Goal: Task Accomplishment & Management: Complete application form

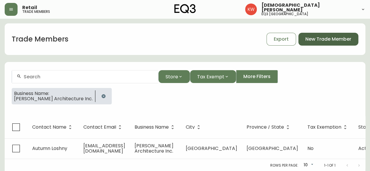
click at [329, 40] on span "New Trade Member" at bounding box center [328, 39] width 46 height 6
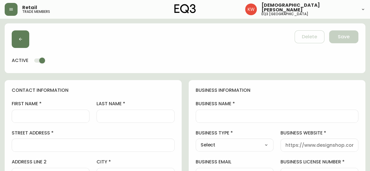
click at [57, 116] on input "first name" at bounding box center [51, 117] width 68 height 6
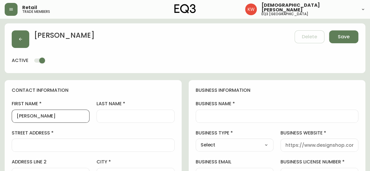
type input "[PERSON_NAME]"
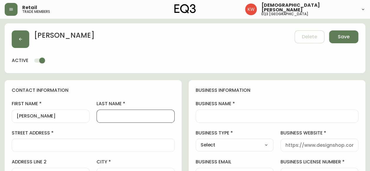
type input "r"
type input "[PERSON_NAME]"
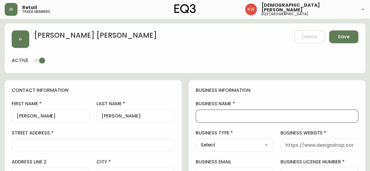
click at [225, 115] on input "business name" at bounding box center [277, 117] width 153 height 6
click at [202, 118] on input "pencorp" at bounding box center [277, 117] width 153 height 6
type input "Pencorp"
click at [251, 146] on select "Select Interior Designer Architect Home Builder Contractor Real Estate Agent Ho…" at bounding box center [235, 145] width 78 height 9
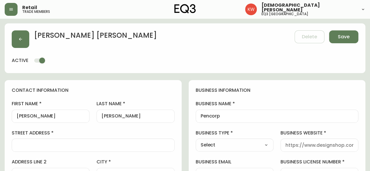
select select "Other"
click at [196, 141] on select "Select Interior Designer Architect Home Builder Contractor Real Estate Agent Ho…" at bounding box center [235, 145] width 78 height 9
type input "Other"
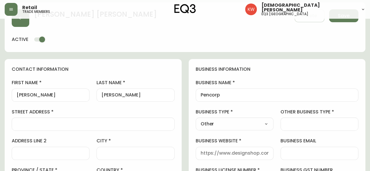
scroll to position [59, 0]
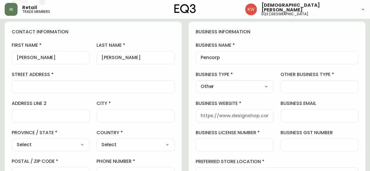
click at [246, 117] on input "business website" at bounding box center [235, 116] width 68 height 6
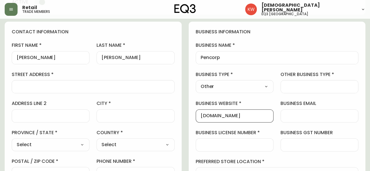
scroll to position [0, 0]
drag, startPoint x: 255, startPoint y: 117, endPoint x: 192, endPoint y: 116, distance: 62.0
click at [192, 116] on div "business information business name Pencorp business type Other Select Interior …" at bounding box center [277, 119] width 177 height 195
type input "[DOMAIN_NAME]"
click at [294, 84] on input "other business type" at bounding box center [320, 87] width 68 height 6
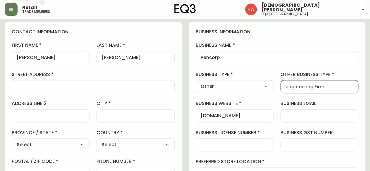
click at [288, 88] on input "engineering Firm" at bounding box center [320, 87] width 68 height 6
type input "Engineering Firm"
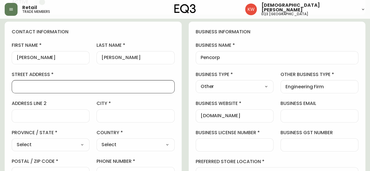
click at [82, 87] on input "street address" at bounding box center [93, 87] width 153 height 6
type input "Suite 835, [STREET_ADDRESS]"
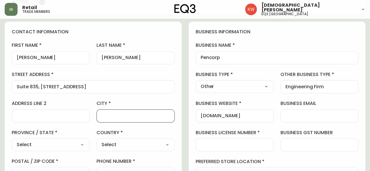
click at [124, 117] on input "city" at bounding box center [136, 116] width 68 height 6
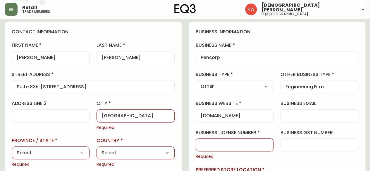
type input "[GEOGRAPHIC_DATA]"
click at [42, 152] on select "Select [GEOGRAPHIC_DATA] [GEOGRAPHIC_DATA] [GEOGRAPHIC_DATA] [GEOGRAPHIC_DATA] …" at bounding box center [51, 153] width 78 height 9
select select "AB"
click at [12, 149] on select "Select [GEOGRAPHIC_DATA] [GEOGRAPHIC_DATA] [GEOGRAPHIC_DATA] [GEOGRAPHIC_DATA] …" at bounding box center [51, 153] width 78 height 9
type input "[GEOGRAPHIC_DATA]"
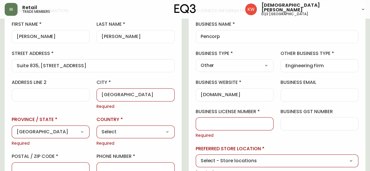
scroll to position [117, 0]
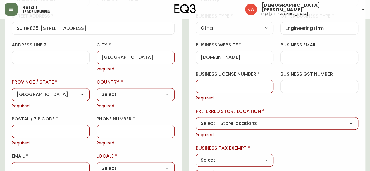
click at [129, 95] on select "Select [GEOGRAPHIC_DATA] [GEOGRAPHIC_DATA]" at bounding box center [136, 94] width 78 height 9
select select "CA"
click at [97, 90] on select "Select [GEOGRAPHIC_DATA] [GEOGRAPHIC_DATA]" at bounding box center [136, 94] width 78 height 9
type input "[GEOGRAPHIC_DATA]"
click at [45, 130] on input "postal / zip code" at bounding box center [51, 132] width 68 height 6
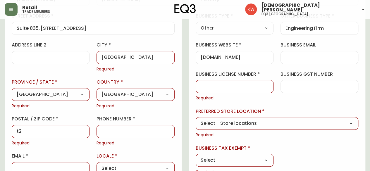
type input "t"
type input "T2P 3C5"
click at [130, 133] on input "phone number" at bounding box center [136, 132] width 68 height 6
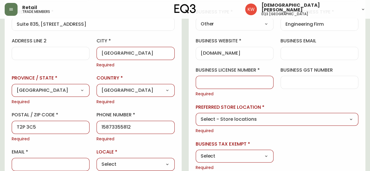
scroll to position [176, 0]
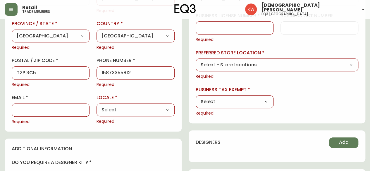
type input "15873355812"
click at [136, 108] on select "Select CA_EN [GEOGRAPHIC_DATA] US_EN" at bounding box center [136, 110] width 78 height 9
select select "CA_EN"
click at [97, 106] on select "Select CA_EN [GEOGRAPHIC_DATA] US_EN" at bounding box center [136, 110] width 78 height 9
type input "CA_EN"
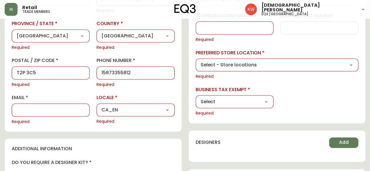
click at [42, 110] on input "email" at bounding box center [51, 110] width 68 height 6
type input "[EMAIL_ADDRESS][DOMAIN_NAME]"
click at [234, 100] on select "Select Yes No" at bounding box center [235, 101] width 78 height 9
select select "false"
click at [196, 97] on select "Select Yes No" at bounding box center [235, 101] width 78 height 9
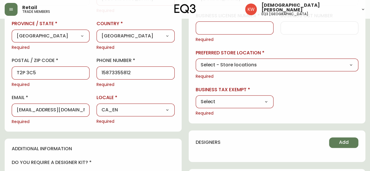
type input "No"
click at [251, 65] on select "Select - Store locations EQ3 [GEOGRAPHIC_DATA] - [GEOGRAPHIC_DATA] [GEOGRAPHIC_…" at bounding box center [277, 65] width 163 height 9
select select "cjw10z96m00006gs08l3o91tv"
click at [196, 61] on select "Select - Store locations EQ3 [GEOGRAPHIC_DATA] - [GEOGRAPHIC_DATA] [GEOGRAPHIC_…" at bounding box center [277, 65] width 163 height 9
type input "EQ3 [GEOGRAPHIC_DATA]"
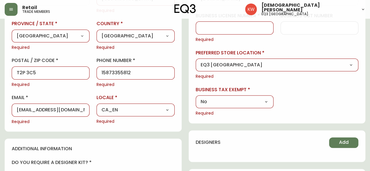
click at [259, 31] on div at bounding box center [235, 27] width 78 height 13
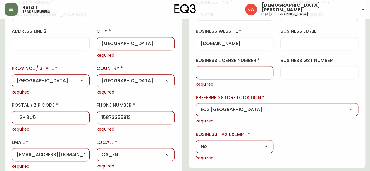
scroll to position [88, 0]
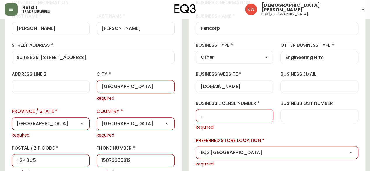
type input "."
click at [311, 118] on div at bounding box center [320, 115] width 78 height 13
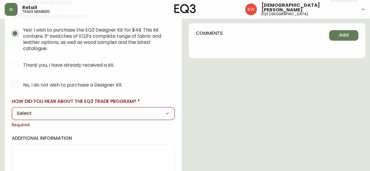
scroll to position [322, 0]
click at [18, 85] on input "No, I do not wish to purchase a Designer Kit." at bounding box center [14, 84] width 13 height 13
radio input "true"
radio input "false"
click at [53, 112] on select "Select Social Media Advertisement Trade Show Outreach from a Trade Rep Other" at bounding box center [93, 113] width 163 height 9
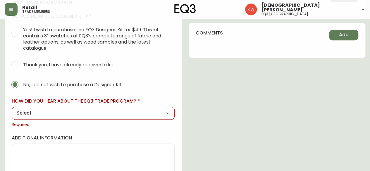
select select "Other"
click at [12, 109] on select "Select Social Media Advertisement Trade Show Outreach from a Trade Rep Other" at bounding box center [93, 113] width 163 height 9
type input "Other"
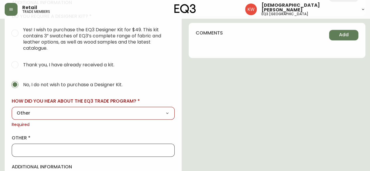
click at [42, 149] on input "other" at bounding box center [93, 150] width 153 height 6
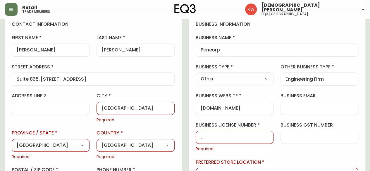
scroll to position [0, 0]
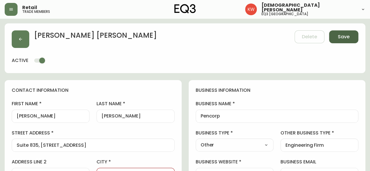
type input "STORE - WALK IN"
click at [343, 37] on span "Save" at bounding box center [344, 37] width 12 height 6
type input "[PHONE_NUMBER]"
type input "[EMAIL_ADDRESS][DOMAIN_NAME]"
type input "Other"
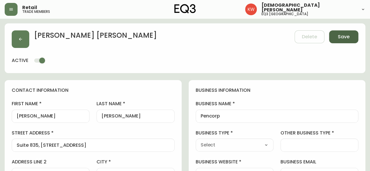
type input "Other"
type input "Engineering Firm"
select select "Other"
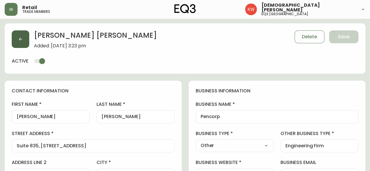
click at [17, 39] on button "button" at bounding box center [21, 39] width 18 height 18
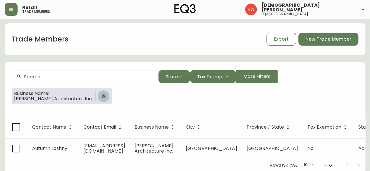
click at [102, 96] on icon "button" at bounding box center [104, 96] width 4 height 4
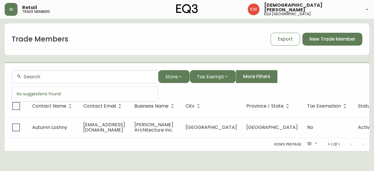
click at [64, 78] on input "text" at bounding box center [89, 77] width 130 height 6
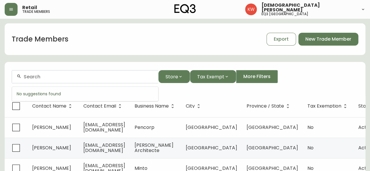
click at [40, 75] on input "text" at bounding box center [89, 77] width 130 height 6
paste input "[PERSON_NAME][EMAIL_ADDRESS][DOMAIN_NAME]"
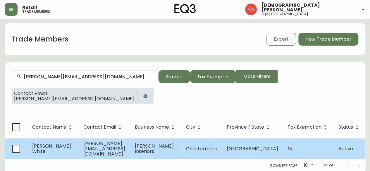
type input "[PERSON_NAME][EMAIL_ADDRESS][DOMAIN_NAME]"
click at [80, 150] on td "[PERSON_NAME][EMAIL_ADDRESS][DOMAIN_NAME]" at bounding box center [104, 148] width 51 height 21
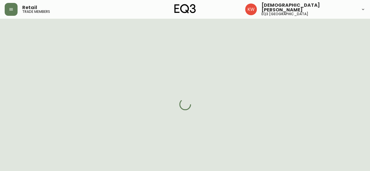
select select "AB"
select select "CA"
select select "CA_EN"
select select "Other"
select select "Interior Designer"
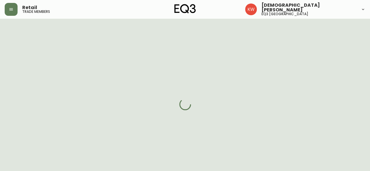
select select "false"
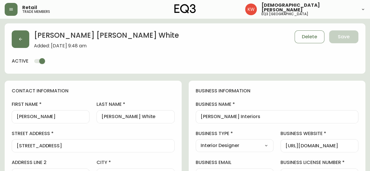
type input "EQ3 [GEOGRAPHIC_DATA]"
select select "cjw10z96m00006gs08l3o91tv"
click at [19, 36] on button "button" at bounding box center [21, 39] width 18 height 18
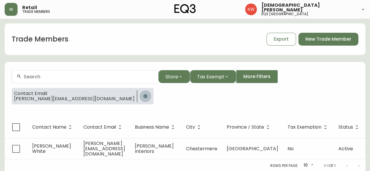
click at [143, 97] on icon "button" at bounding box center [145, 96] width 5 height 5
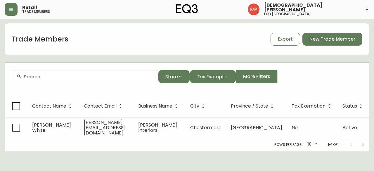
click at [86, 80] on div at bounding box center [85, 76] width 146 height 13
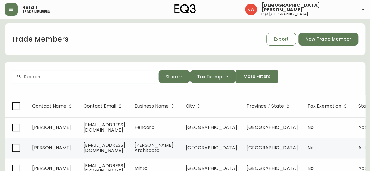
paste input "[PERSON_NAME][EMAIL_ADDRESS][DOMAIN_NAME]"
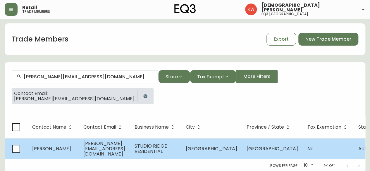
type input "[PERSON_NAME][EMAIL_ADDRESS][DOMAIN_NAME]"
click at [84, 147] on span "[PERSON_NAME][EMAIL_ADDRESS][DOMAIN_NAME]" at bounding box center [104, 148] width 42 height 17
select select "AB"
select select "CA"
select select "CA_EN"
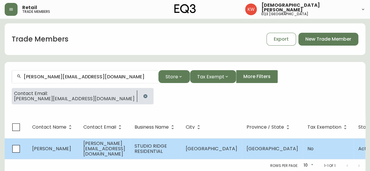
select select "Other"
select select "false"
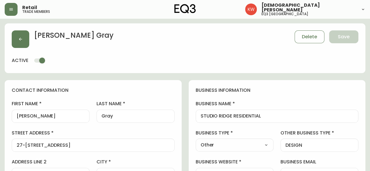
type input "EQ3 [GEOGRAPHIC_DATA]"
select select "cjw10z96m00006gs08l3o91tv"
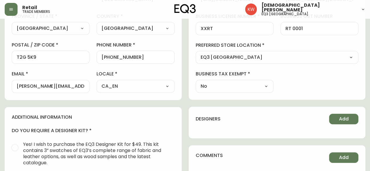
scroll to position [176, 0]
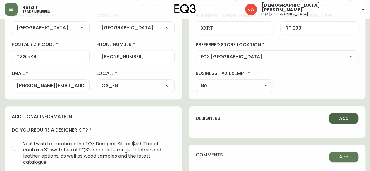
click at [349, 119] on button "Add" at bounding box center [343, 118] width 29 height 11
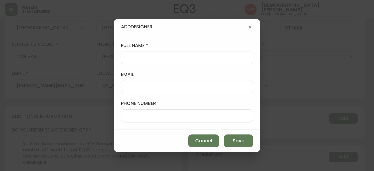
click at [161, 85] on input "email" at bounding box center [187, 87] width 122 height 6
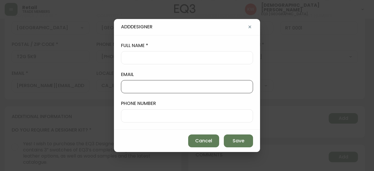
paste input "[PERSON_NAME][EMAIL_ADDRESS][DOMAIN_NAME]"
type input "[PERSON_NAME][EMAIL_ADDRESS][DOMAIN_NAME]"
click at [138, 60] on input "full name" at bounding box center [187, 58] width 122 height 6
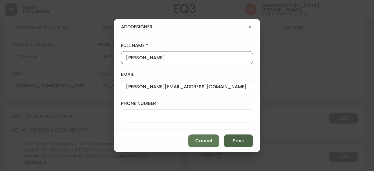
type input "[PERSON_NAME]"
click at [245, 140] on button "Save" at bounding box center [238, 141] width 29 height 13
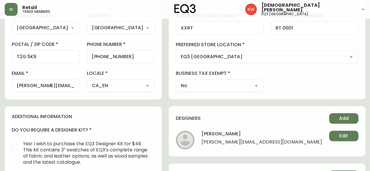
scroll to position [146, 0]
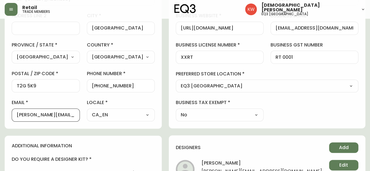
drag, startPoint x: 82, startPoint y: 115, endPoint x: 15, endPoint y: 111, distance: 67.4
click at [15, 111] on div "[PERSON_NAME][EMAIL_ADDRESS][DOMAIN_NAME]" at bounding box center [46, 115] width 68 height 13
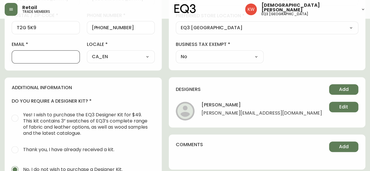
scroll to position [205, 0]
click at [345, 86] on span "Add" at bounding box center [344, 89] width 10 height 6
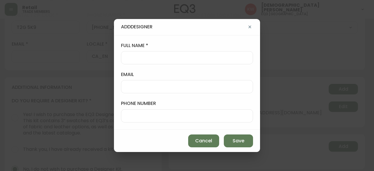
click at [161, 87] on input "email" at bounding box center [187, 87] width 122 height 6
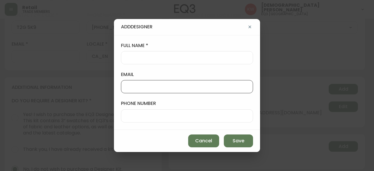
paste input "[PERSON_NAME][EMAIL_ADDRESS][DOMAIN_NAME]"
type input "[PERSON_NAME][EMAIL_ADDRESS][DOMAIN_NAME]"
click at [160, 59] on input "full name" at bounding box center [187, 58] width 122 height 6
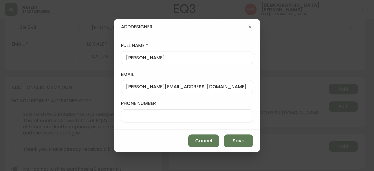
click at [208, 59] on input "[PERSON_NAME]" at bounding box center [187, 58] width 122 height 6
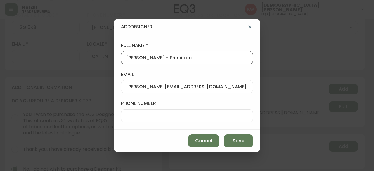
type input "[PERSON_NAME] - Principac"
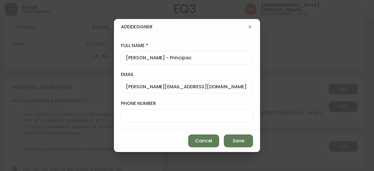
click at [169, 119] on div at bounding box center [187, 115] width 132 height 13
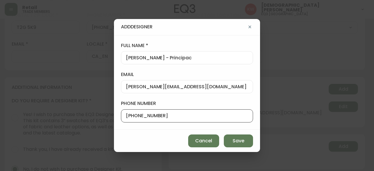
click at [128, 116] on input "[PHONE_NUMBER]" at bounding box center [187, 116] width 122 height 6
type input "[PHONE_NUMBER]"
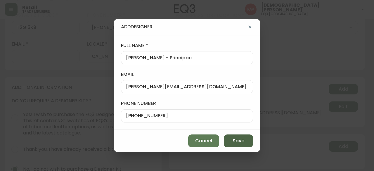
click at [240, 144] on button "Save" at bounding box center [238, 141] width 29 height 13
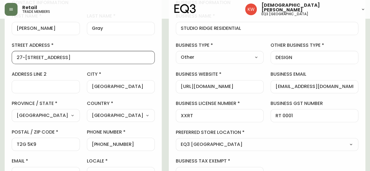
scroll to position [0, 0]
drag, startPoint x: 77, startPoint y: 58, endPoint x: 0, endPoint y: 66, distance: 77.1
click at [0, 66] on main "[PERSON_NAME] Delete Save active contact information first name [PERSON_NAME] l…" at bounding box center [185, 170] width 370 height 479
type input "[STREET_ADDRESS]"
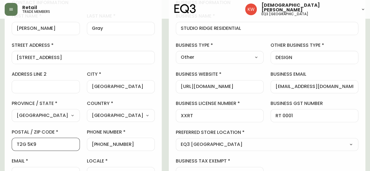
drag, startPoint x: 55, startPoint y: 144, endPoint x: 22, endPoint y: 144, distance: 32.8
click at [22, 144] on input "T2G 5K9" at bounding box center [46, 145] width 58 height 6
click at [48, 143] on input "T2G 5K9" at bounding box center [46, 145] width 58 height 6
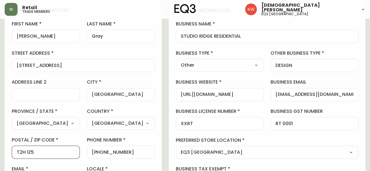
scroll to position [59, 0]
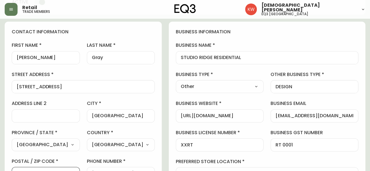
type input "T2H 1Z5"
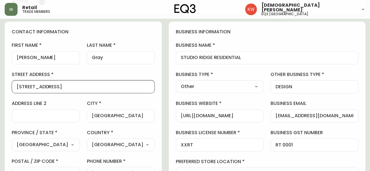
click at [87, 85] on input "[STREET_ADDRESS]" at bounding box center [83, 87] width 133 height 6
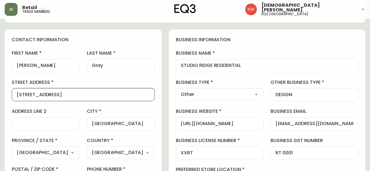
scroll to position [0, 0]
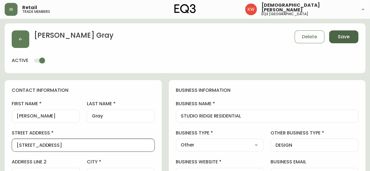
type input "[STREET_ADDRESS]"
click at [345, 37] on span "Save" at bounding box center [344, 37] width 12 height 6
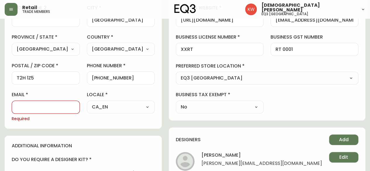
scroll to position [158, 0]
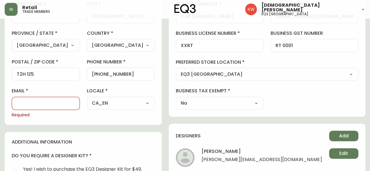
click at [32, 101] on input "email" at bounding box center [46, 104] width 58 height 6
paste input "[PERSON_NAME][EMAIL_ADDRESS][DOMAIN_NAME]"
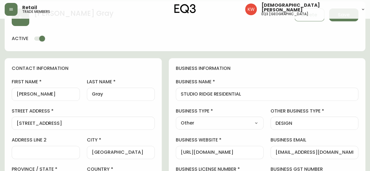
scroll to position [0, 0]
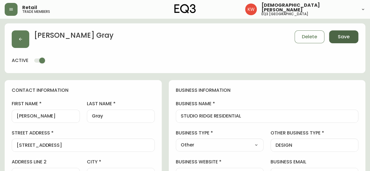
type input "[PERSON_NAME][EMAIL_ADDRESS][DOMAIN_NAME]"
click at [340, 39] on span "Save" at bounding box center [344, 37] width 12 height 6
select select
type input "Other"
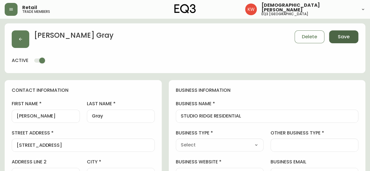
select select "Other"
type input "Other"
select select "Other"
type input "DESIGN"
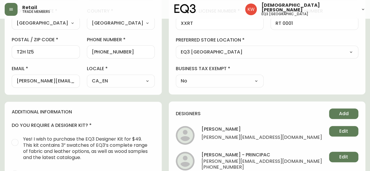
scroll to position [59, 0]
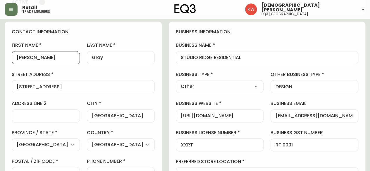
drag, startPoint x: 42, startPoint y: 59, endPoint x: 13, endPoint y: 55, distance: 29.3
click at [13, 55] on div "[PERSON_NAME]" at bounding box center [46, 57] width 68 height 13
type input "v"
type input "[PERSON_NAME]"
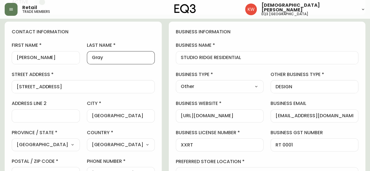
drag, startPoint x: 124, startPoint y: 57, endPoint x: 88, endPoint y: 55, distance: 35.4
click at [88, 55] on div "first name [PERSON_NAME] last name [GEOGRAPHIC_DATA] address [STREET_ADDRESS] a…" at bounding box center [83, 125] width 143 height 167
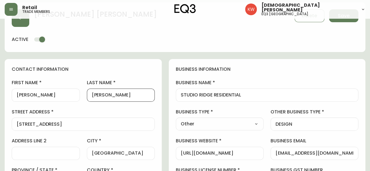
scroll to position [0, 0]
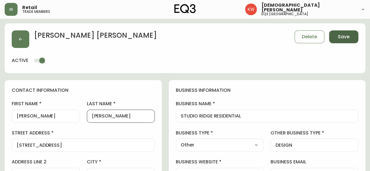
type input "[PERSON_NAME]"
click at [346, 35] on span "Save" at bounding box center [344, 37] width 12 height 6
select select
type input "Other"
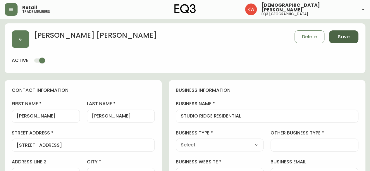
select select "Other"
type input "Other"
select select "Other"
type input "DESIGN"
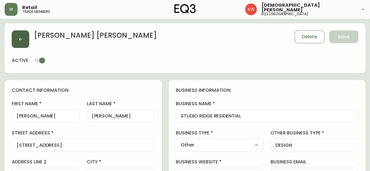
click at [23, 41] on button "button" at bounding box center [21, 39] width 18 height 18
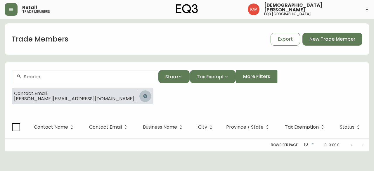
click at [143, 95] on icon "button" at bounding box center [145, 96] width 5 height 5
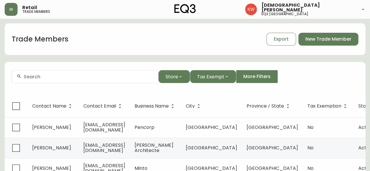
click at [66, 81] on div at bounding box center [85, 76] width 146 height 13
click at [61, 79] on input "text" at bounding box center [89, 77] width 130 height 6
paste input "[EMAIL_ADDRESS][DOMAIN_NAME]"
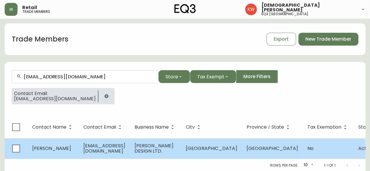
type input "[EMAIL_ADDRESS][DOMAIN_NAME]"
click at [88, 151] on span "[EMAIL_ADDRESS][DOMAIN_NAME]" at bounding box center [104, 148] width 42 height 12
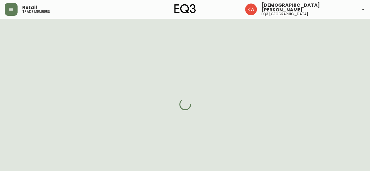
select select "AB"
select select "CA"
select select "CA_EN"
select select "Outreach from a Trade Rep"
select select "Interior Designer"
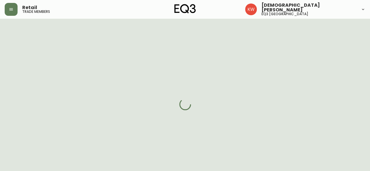
select select "cjw10z96m00006gs08l3o91tv"
select select "false"
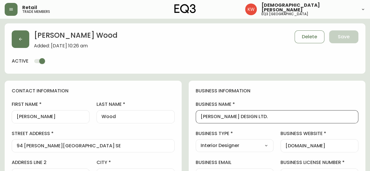
drag, startPoint x: 283, startPoint y: 116, endPoint x: 180, endPoint y: 116, distance: 103.0
click at [18, 38] on icon "button" at bounding box center [20, 39] width 5 height 5
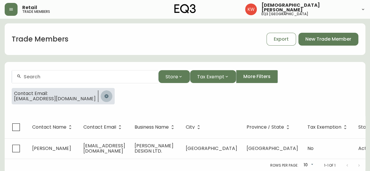
drag, startPoint x: 92, startPoint y: 97, endPoint x: 87, endPoint y: 90, distance: 8.5
click at [104, 97] on icon "button" at bounding box center [106, 96] width 5 height 5
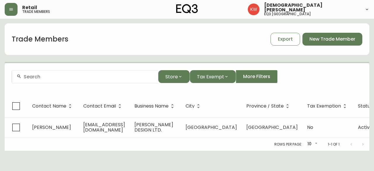
click at [65, 74] on input "text" at bounding box center [89, 77] width 130 height 6
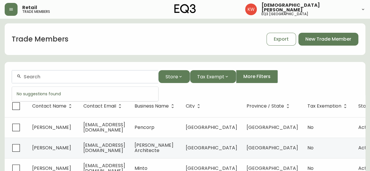
paste input "[PERSON_NAME][EMAIL_ADDRESS][PERSON_NAME][DOMAIN_NAME]"
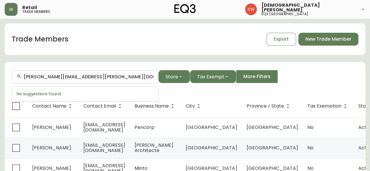
type input "[PERSON_NAME][EMAIL_ADDRESS][PERSON_NAME][DOMAIN_NAME]"
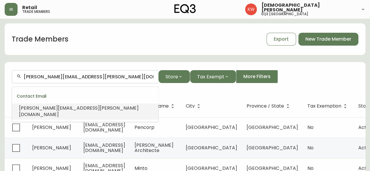
click at [58, 109] on span "[PERSON_NAME][EMAIL_ADDRESS][PERSON_NAME][DOMAIN_NAME]" at bounding box center [79, 111] width 120 height 13
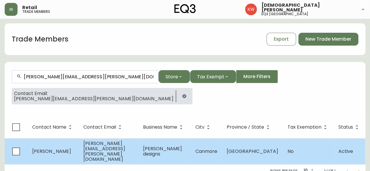
click at [97, 151] on span "[PERSON_NAME][EMAIL_ADDRESS][PERSON_NAME][DOMAIN_NAME]" at bounding box center [104, 151] width 42 height 23
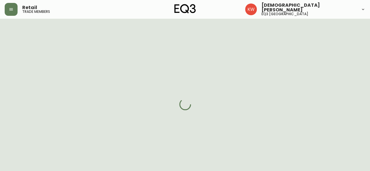
select select "AB"
select select "CA"
select select "CA_EN"
select select "Other"
select select "Interior Designer"
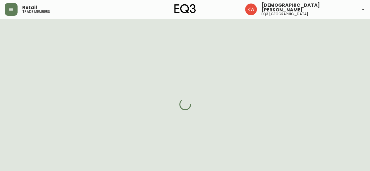
select select "false"
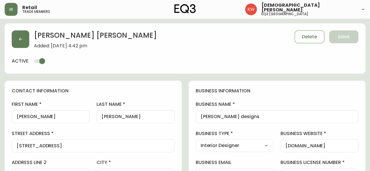
type input "EQ3 [GEOGRAPHIC_DATA]"
select select "cjw10z96m00006gs08l3o91tv"
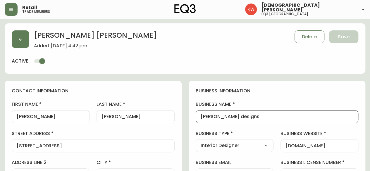
drag, startPoint x: 250, startPoint y: 116, endPoint x: 186, endPoint y: 114, distance: 64.1
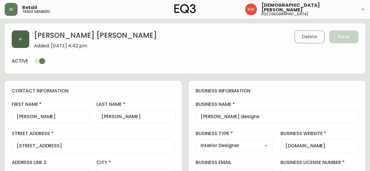
click at [22, 37] on icon "button" at bounding box center [20, 39] width 5 height 5
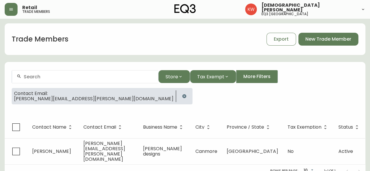
click at [182, 96] on icon "button" at bounding box center [184, 96] width 4 height 4
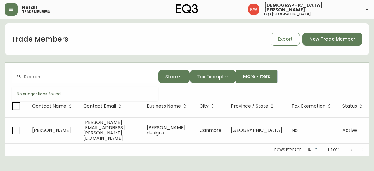
click at [71, 75] on input "text" at bounding box center [89, 77] width 130 height 6
paste input "[PERSON_NAME][EMAIL_ADDRESS][DOMAIN_NAME]"
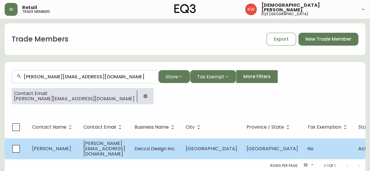
type input "[PERSON_NAME][EMAIL_ADDRESS][DOMAIN_NAME]"
click at [55, 149] on span "[PERSON_NAME]" at bounding box center [51, 148] width 39 height 7
select select "AB"
select select "CA"
select select "CA_EN"
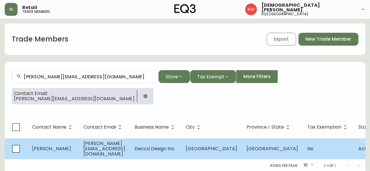
select select "Other"
select select "false"
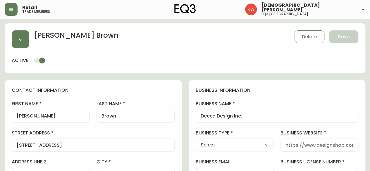
type input "EQ3 [GEOGRAPHIC_DATA]"
select select "cjw10z96m00006gs08l3o91tv"
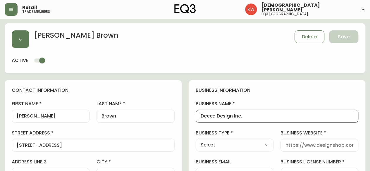
drag, startPoint x: 251, startPoint y: 117, endPoint x: 189, endPoint y: 105, distance: 62.9
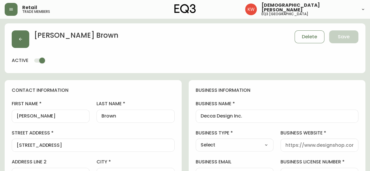
click at [257, 143] on select "Select Interior Designer Architect Home Builder Contractor Real Estate Agent Ho…" at bounding box center [235, 145] width 78 height 9
select select "Interior Designer"
click at [196, 141] on select "Select Interior Designer Architect Home Builder Contractor Real Estate Agent Ho…" at bounding box center [235, 145] width 78 height 9
type input "Interior Designer"
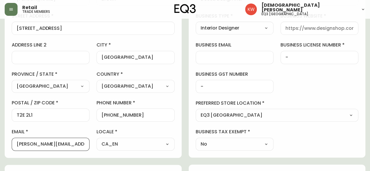
drag, startPoint x: 38, startPoint y: 144, endPoint x: 94, endPoint y: 152, distance: 56.8
click at [94, 152] on div "contact information first name [PERSON_NAME] last name [GEOGRAPHIC_DATA] addres…" at bounding box center [93, 60] width 177 height 195
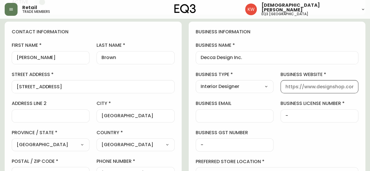
click at [308, 88] on input "business website" at bounding box center [320, 87] width 68 height 6
paste input "[DOMAIN_NAME]"
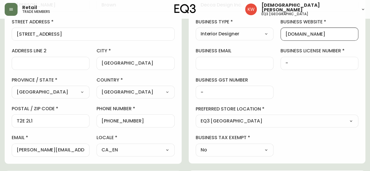
scroll to position [117, 0]
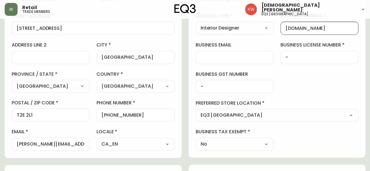
type input "[DOMAIN_NAME]"
